Goal: Task Accomplishment & Management: Manage account settings

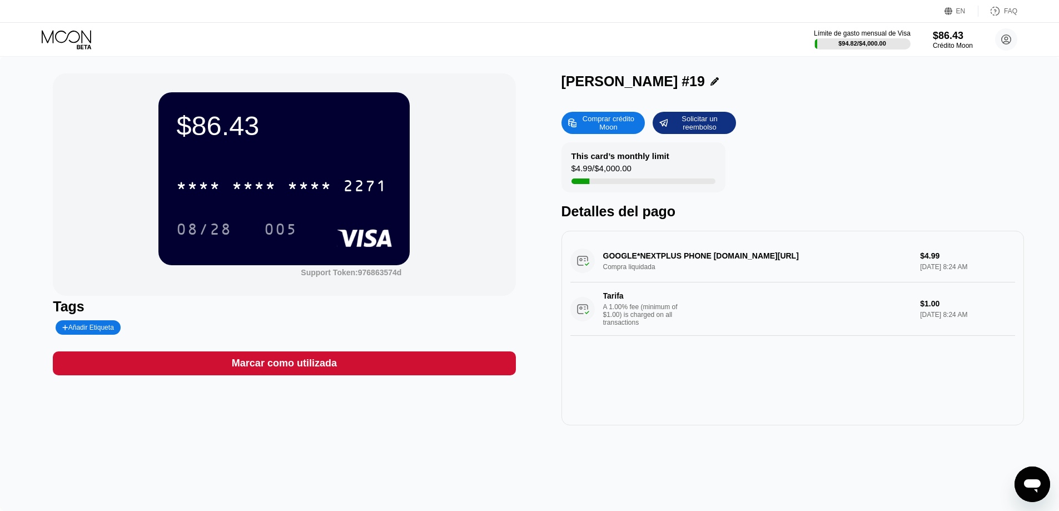
click at [75, 41] on icon at bounding box center [68, 39] width 52 height 19
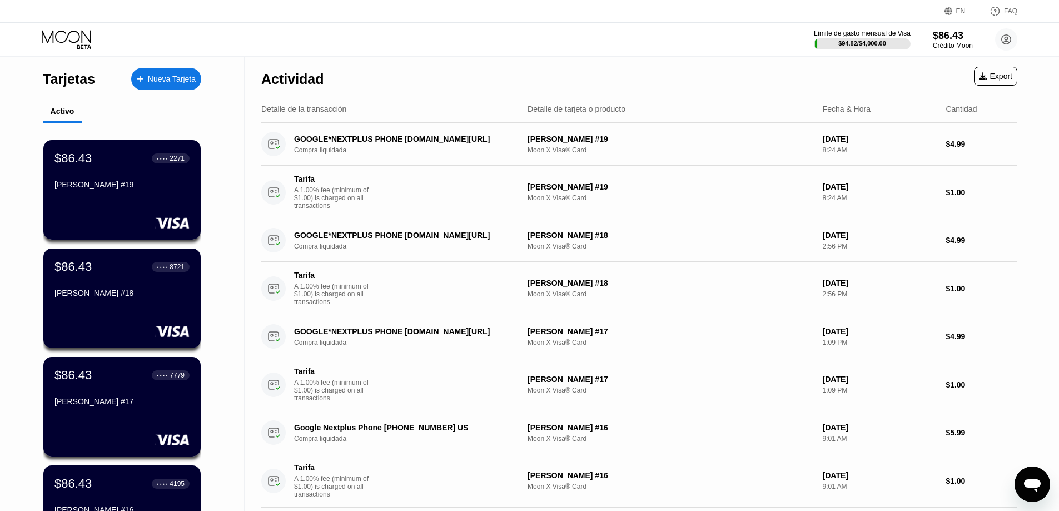
click at [393, 46] on div "Límite de gasto mensual de Visa $94.82 / $4,000.00 $86.43 Crédito [PERSON_NAME]…" at bounding box center [529, 39] width 1059 height 33
click at [604, 44] on div "Límite de gasto mensual de Visa $94.82 / $4,000.00 $86.43 Crédito [PERSON_NAME]…" at bounding box center [529, 39] width 1059 height 33
click at [702, 71] on div "Actividad Export" at bounding box center [639, 76] width 756 height 39
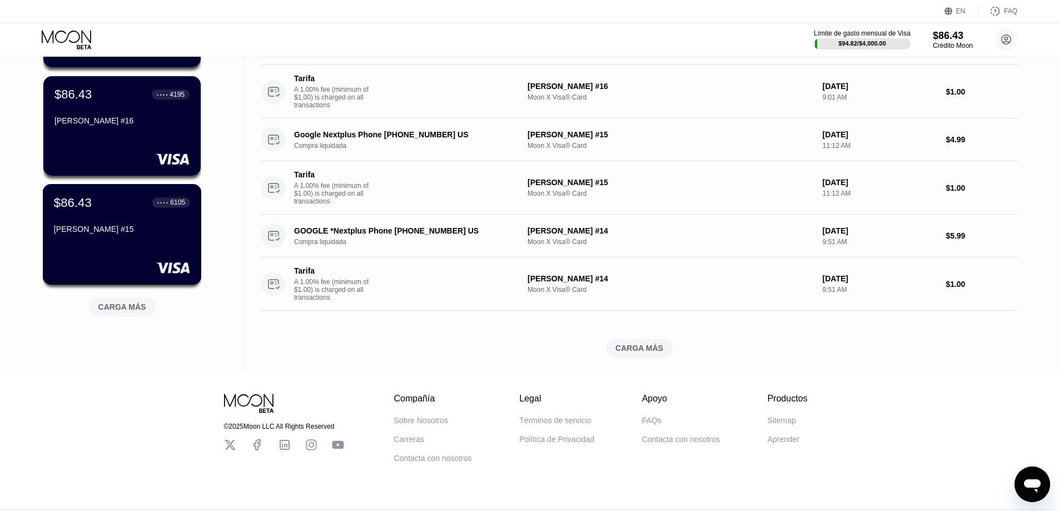
scroll to position [452, 0]
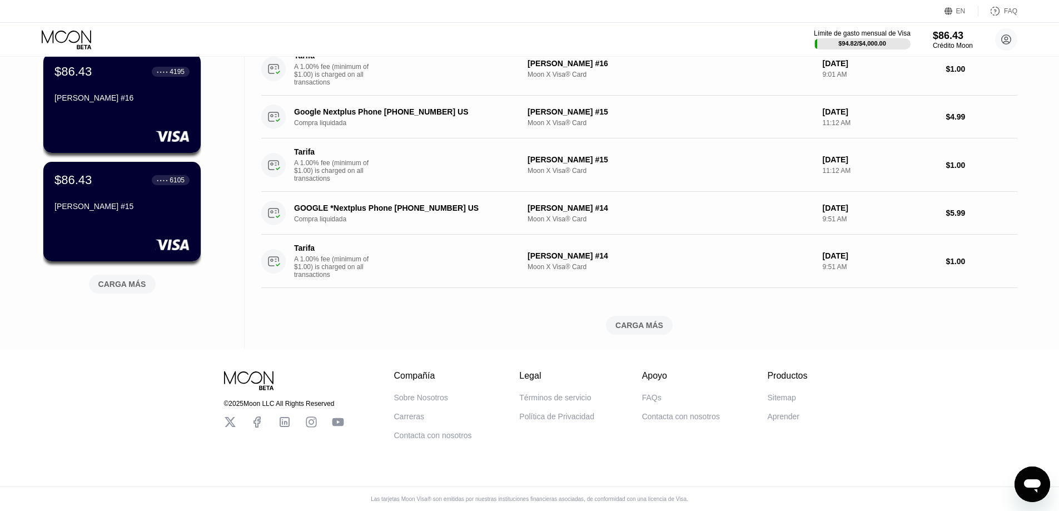
click at [140, 279] on div "CARGA MÁS" at bounding box center [122, 284] width 48 height 10
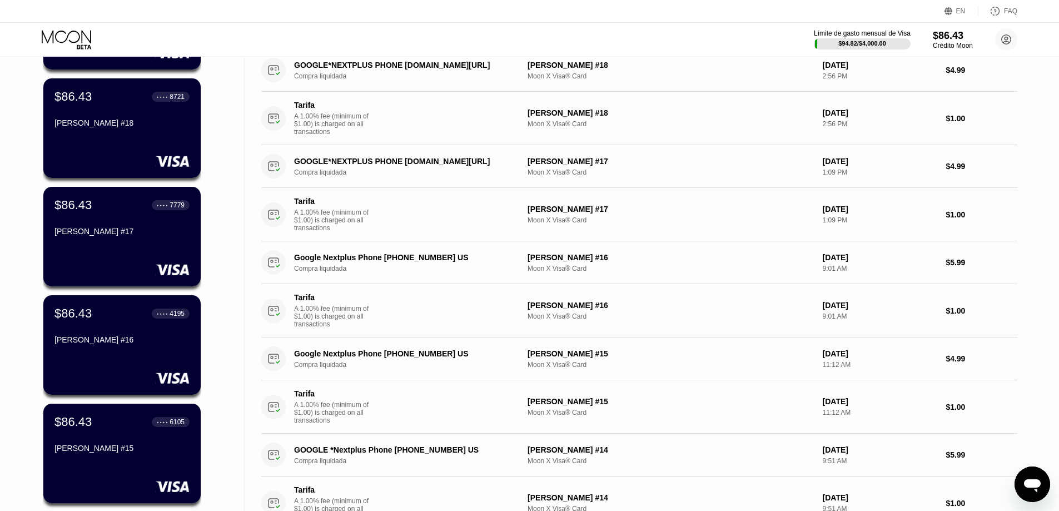
scroll to position [500, 0]
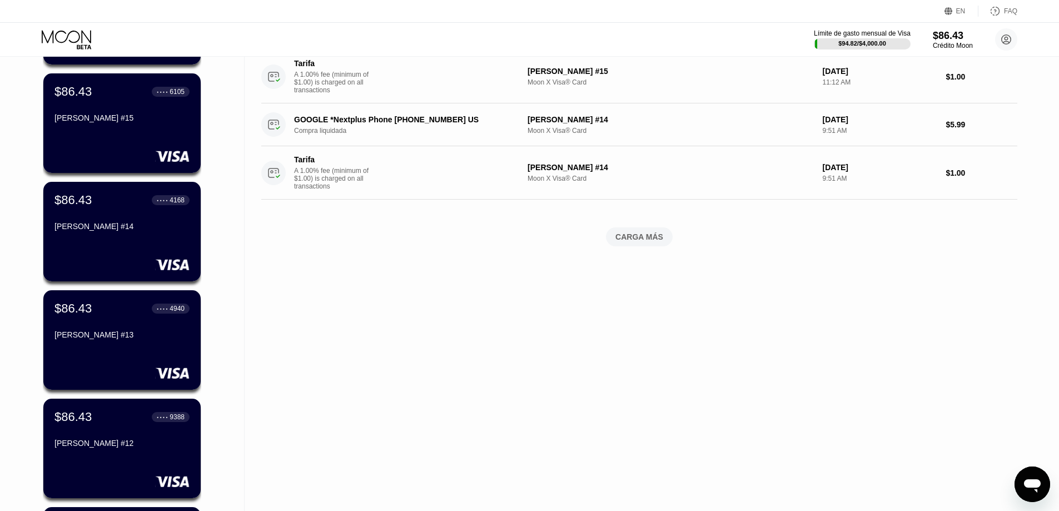
click at [654, 242] on div "CARGA MÁS" at bounding box center [639, 237] width 48 height 10
